Goal: Obtain resource: Download file/media

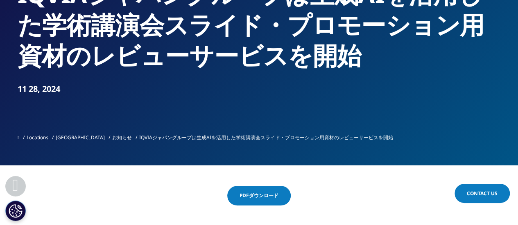
scroll to position [164, 0]
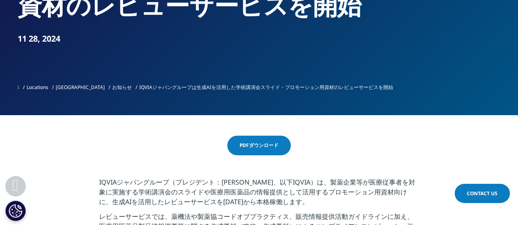
click at [244, 145] on span "PDFダウンロード" at bounding box center [258, 145] width 39 height 7
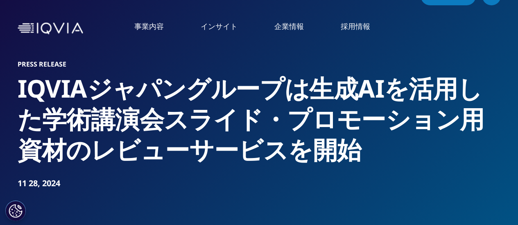
scroll to position [1, 0]
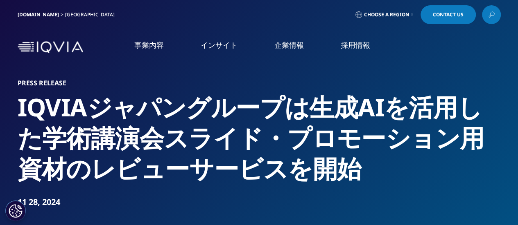
click at [196, 36] on nav "事業内容 事業内容 医薬品・医療機器 臨床開発 Clinical Development in Japan CSO事業 CSO" at bounding box center [293, 47] width 414 height 39
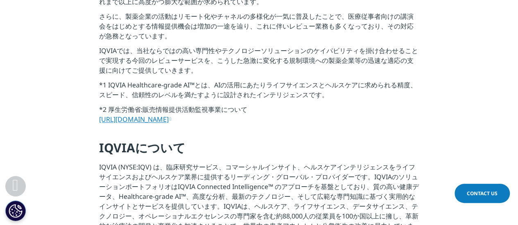
scroll to position [696, 0]
